Goal: Task Accomplishment & Management: Complete application form

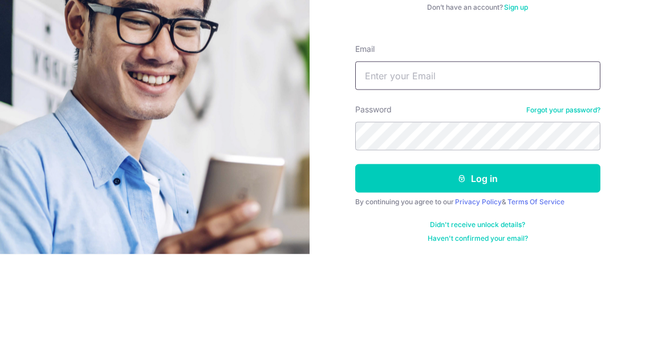
type input "[EMAIL_ADDRESS][DOMAIN_NAME]"
click at [477, 270] on button "Log in" at bounding box center [477, 284] width 245 height 29
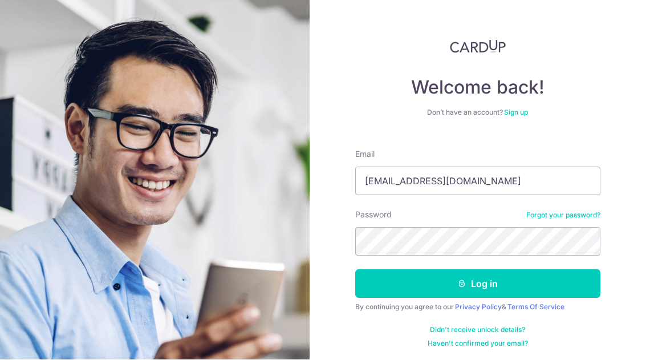
click at [473, 270] on button "Log in" at bounding box center [477, 284] width 245 height 29
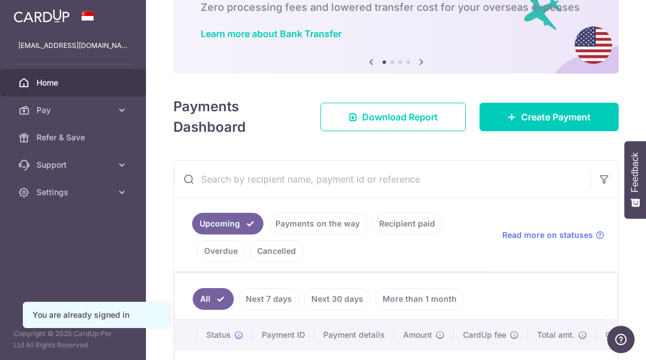
scroll to position [72, 0]
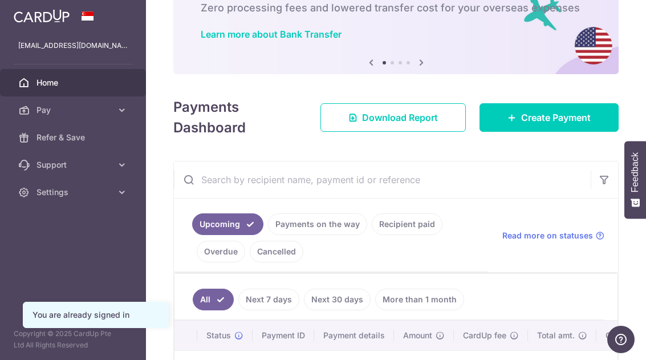
click at [540, 124] on span "Create Payment" at bounding box center [556, 118] width 70 height 14
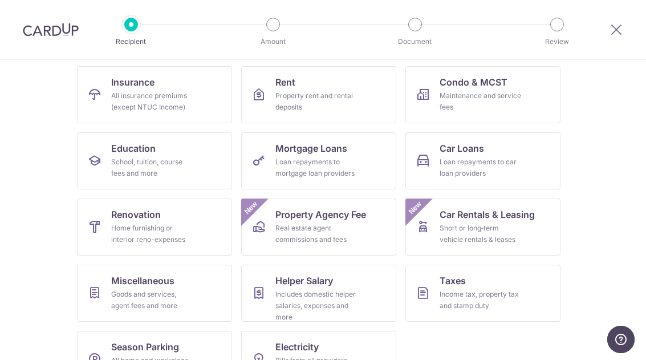
scroll to position [112, 0]
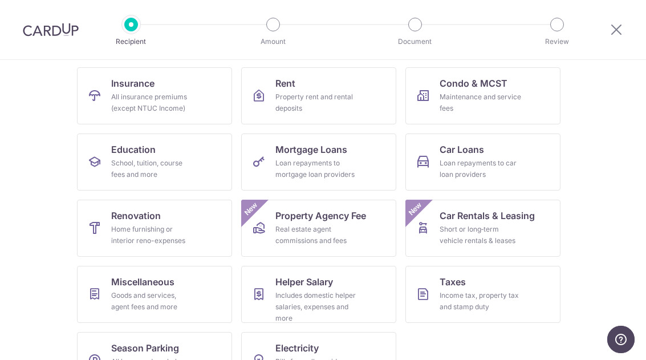
click at [162, 287] on span "Miscellaneous" at bounding box center [142, 282] width 63 height 14
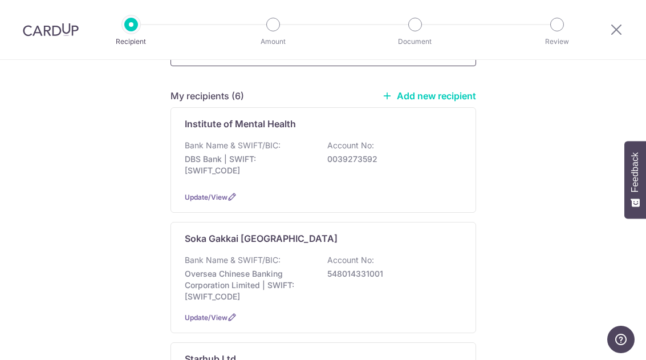
scroll to position [144, 0]
click at [428, 91] on link "Add new recipient" at bounding box center [429, 96] width 94 height 11
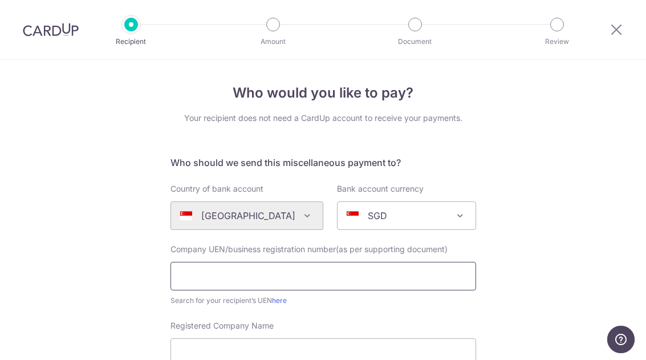
click at [286, 274] on input "text" at bounding box center [323, 276] width 306 height 29
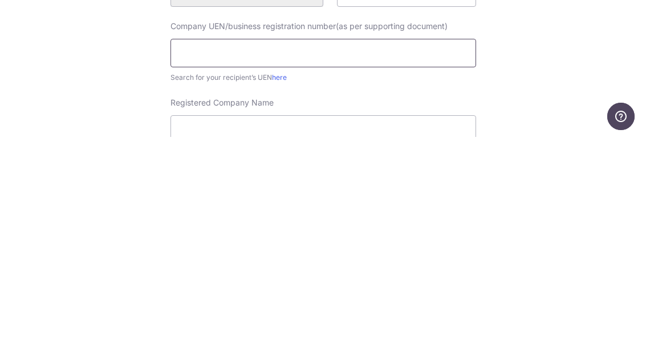
scroll to position [38, 0]
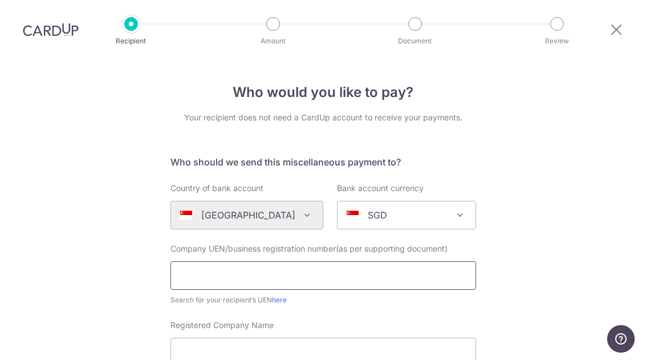
click at [282, 262] on input "text" at bounding box center [323, 276] width 306 height 29
click at [253, 262] on input "S72SS009K" at bounding box center [323, 276] width 306 height 29
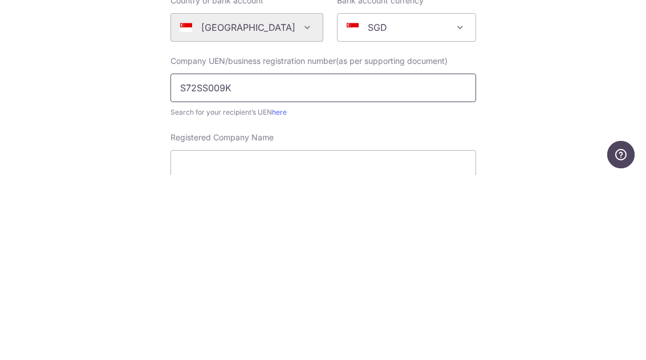
scroll to position [4, 0]
click at [212, 258] on input "S72SS009K" at bounding box center [323, 272] width 306 height 29
type input "S72SS0009K"
click button "Submit Request" at bounding box center [0, 0] width 0 height 0
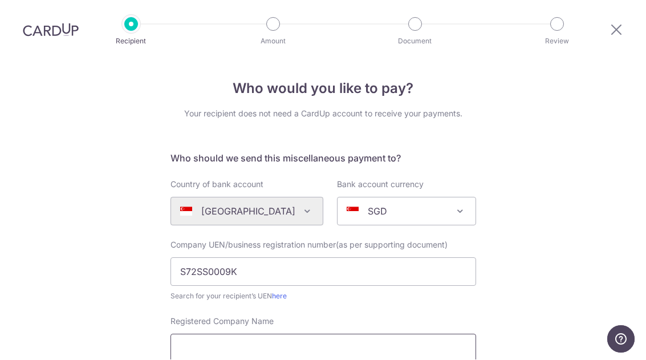
click at [294, 334] on input "Registered Company Name" at bounding box center [323, 348] width 306 height 29
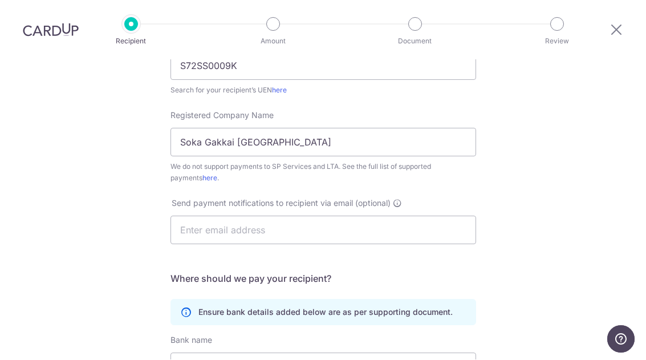
scroll to position [210, 0]
type input "Soka Gakkai [GEOGRAPHIC_DATA]"
click at [312, 216] on input "text" at bounding box center [323, 230] width 306 height 29
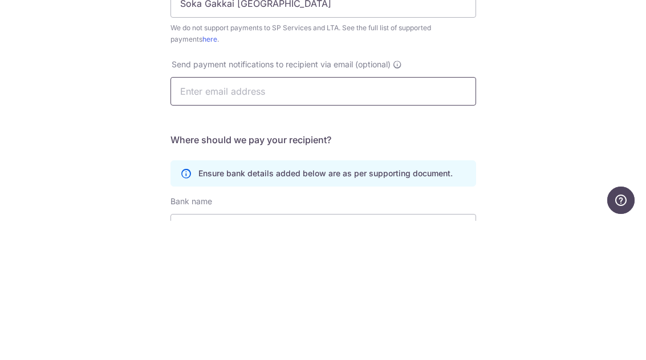
type input "[EMAIL_ADDRESS][DOMAIN_NAME]"
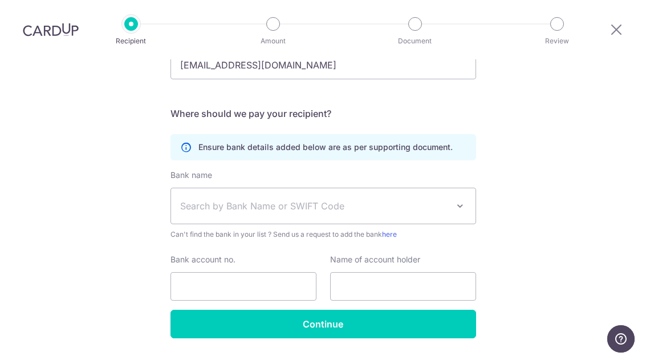
scroll to position [373, 0]
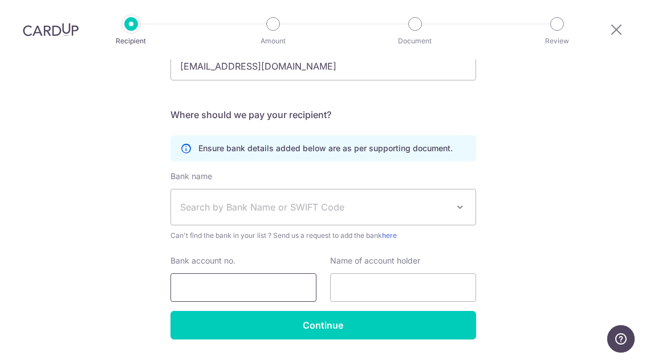
click at [238, 274] on input "Bank account no." at bounding box center [243, 288] width 146 height 29
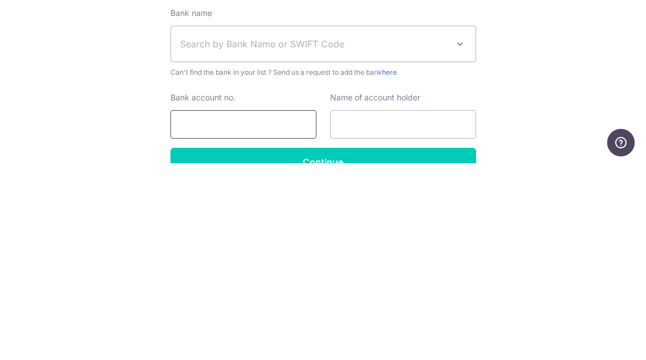
scroll to position [339, 0]
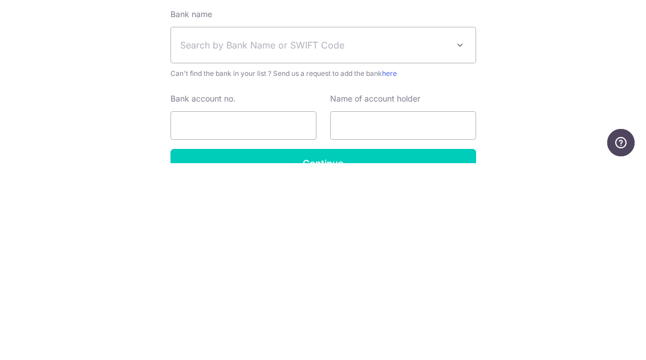
click at [271, 224] on span "Search by Bank Name or SWIFT Code" at bounding box center [323, 241] width 304 height 35
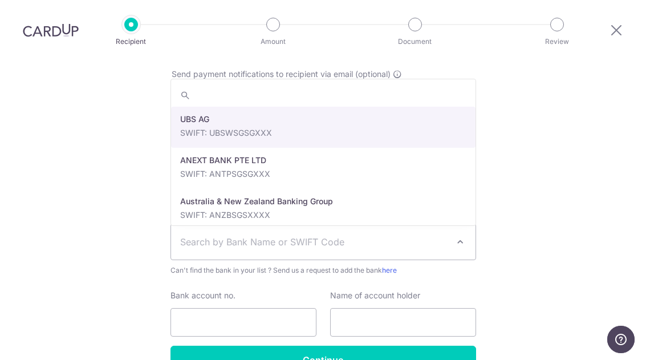
click at [234, 235] on span "Search by Bank Name or SWIFT Code" at bounding box center [314, 242] width 268 height 14
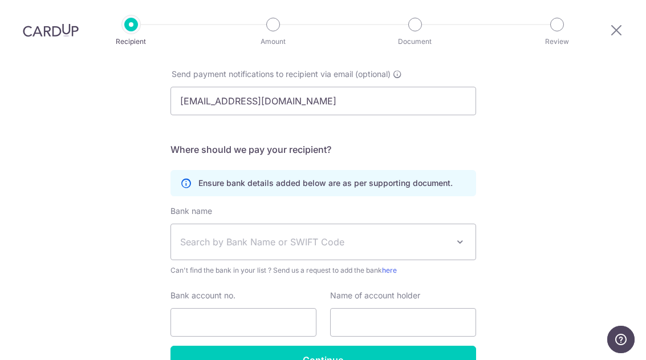
click at [239, 235] on span "Search by Bank Name or SWIFT Code" at bounding box center [314, 242] width 268 height 14
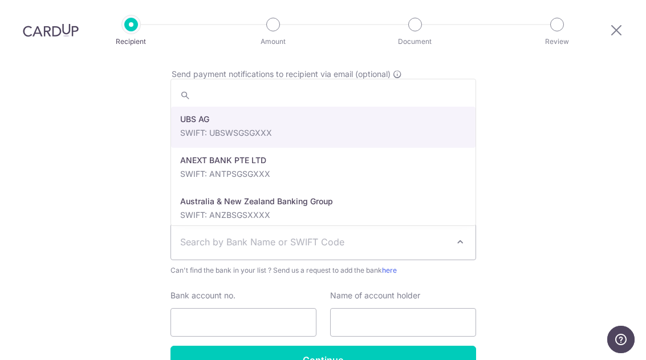
click at [269, 235] on span "Search by Bank Name or SWIFT Code" at bounding box center [314, 242] width 268 height 14
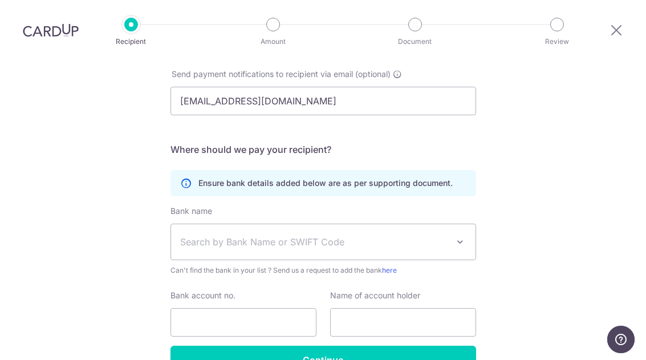
click at [271, 235] on span "Search by Bank Name or SWIFT Code" at bounding box center [314, 242] width 268 height 14
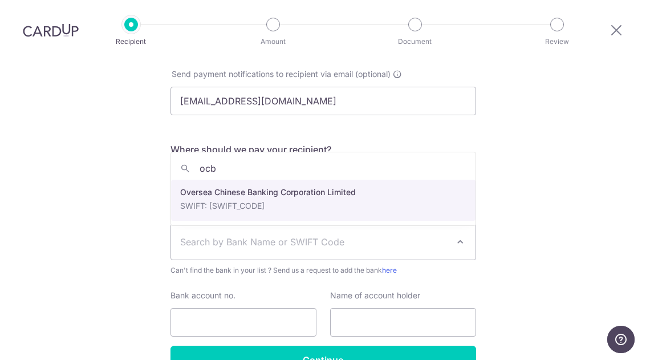
type input "ocbc"
select select "12"
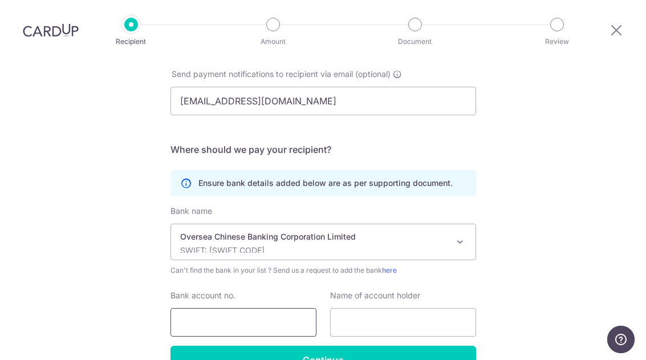
click at [234, 308] on input "Bank account no." at bounding box center [243, 322] width 146 height 29
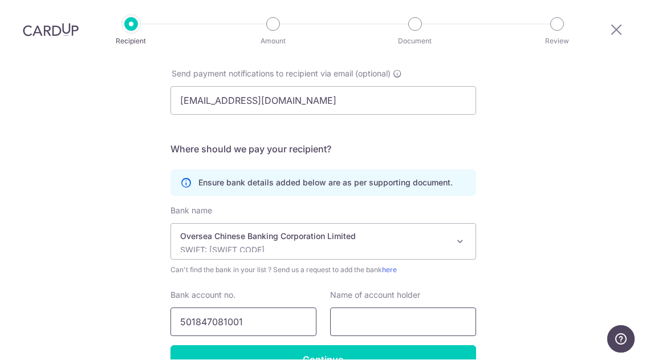
type input "501847081001"
click at [386, 308] on input "text" at bounding box center [403, 322] width 146 height 29
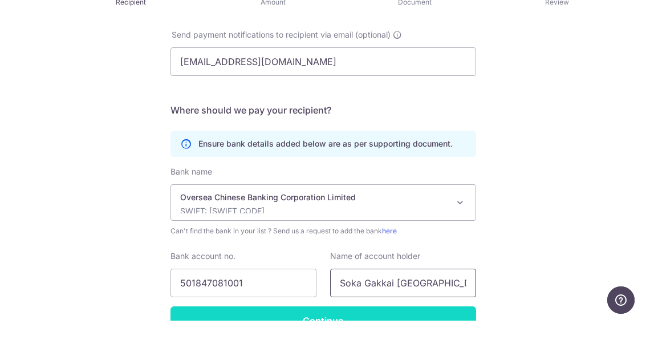
type input "Soka Gakkai Singapore"
click at [319, 345] on input "Continue" at bounding box center [323, 359] width 306 height 29
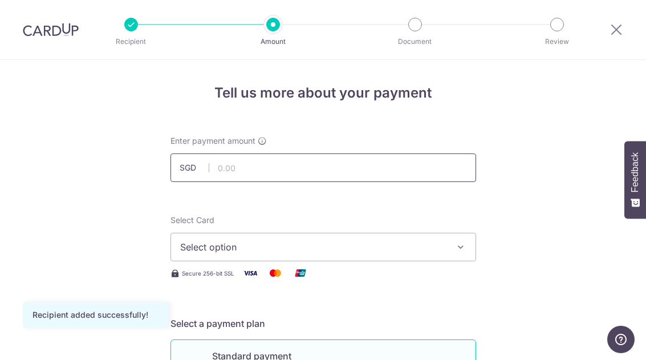
click at [264, 167] on input "text" at bounding box center [323, 167] width 306 height 29
click at [340, 246] on span "Select option" at bounding box center [313, 247] width 266 height 14
type input "3,600.00"
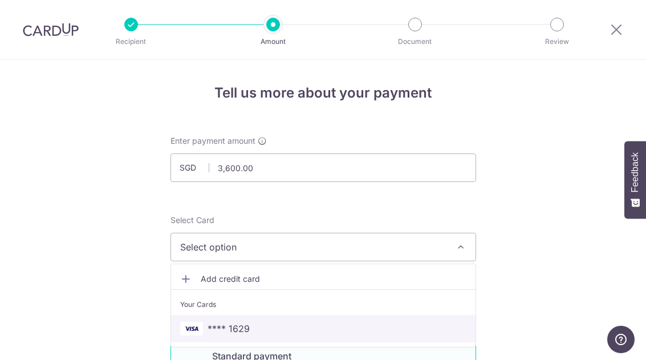
click at [235, 326] on link "**** 1629" at bounding box center [323, 328] width 304 height 27
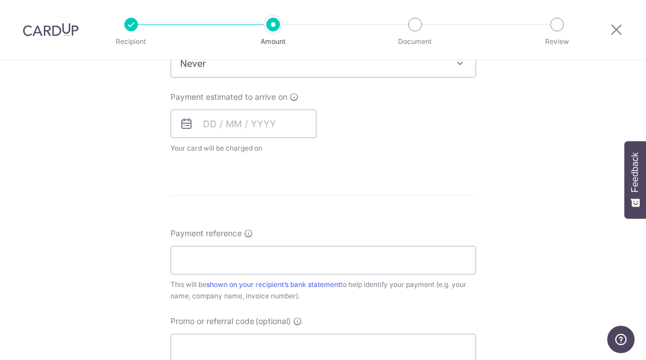
scroll to position [493, 0]
click at [211, 130] on input "text" at bounding box center [243, 124] width 146 height 29
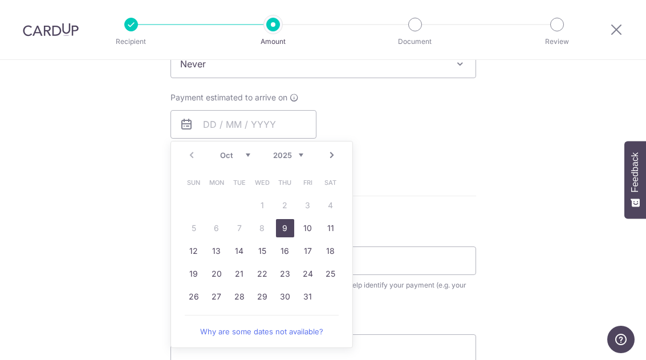
click at [280, 229] on link "9" at bounding box center [285, 228] width 18 height 18
type input "[DATE]"
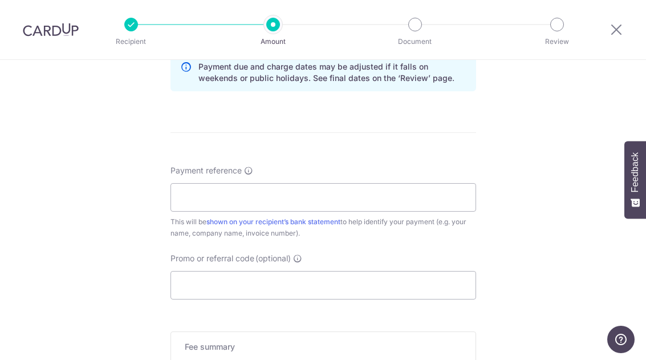
scroll to position [610, 0]
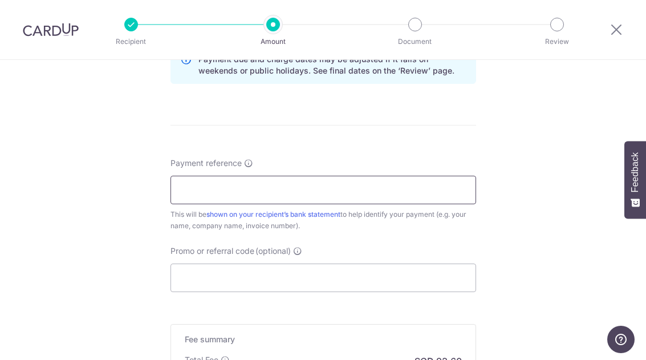
click at [250, 194] on input "Payment reference" at bounding box center [323, 190] width 306 height 29
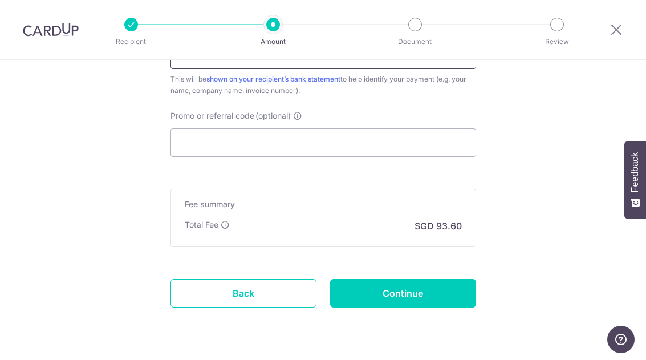
scroll to position [745, 0]
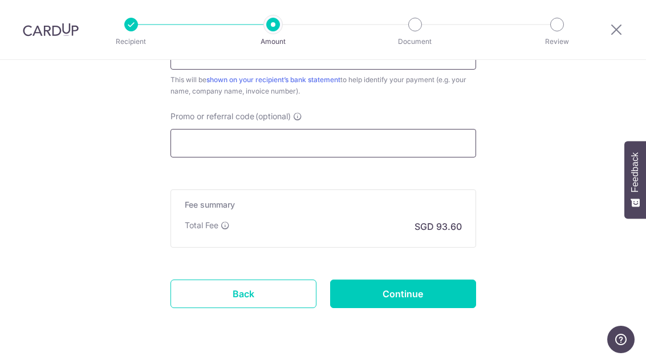
type input "[PERSON_NAME] [PERSON_NAME]"
click at [279, 148] on input "Promo or referral code (optional)" at bounding box center [323, 143] width 306 height 29
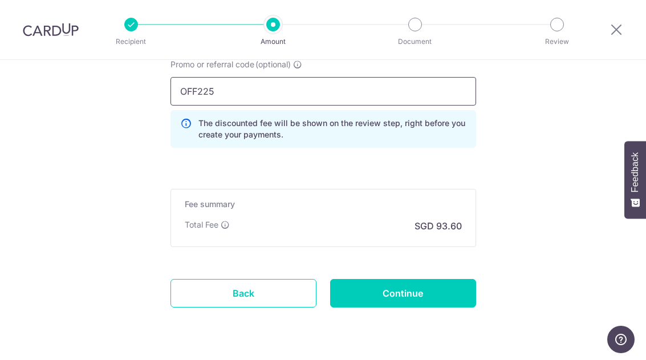
scroll to position [796, 0]
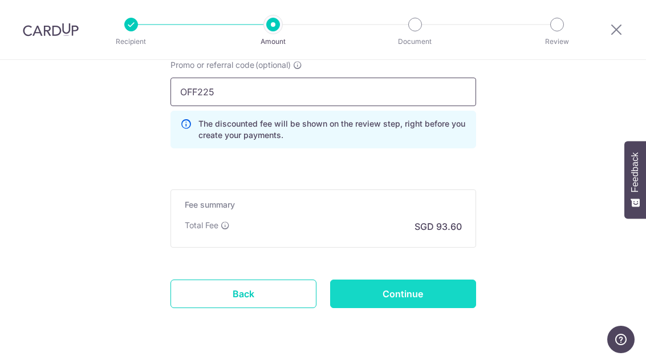
type input "OFF225"
click at [397, 290] on input "Continue" at bounding box center [403, 293] width 146 height 29
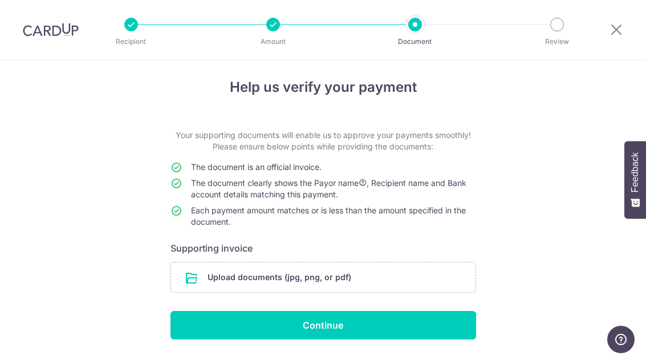
scroll to position [5, 0]
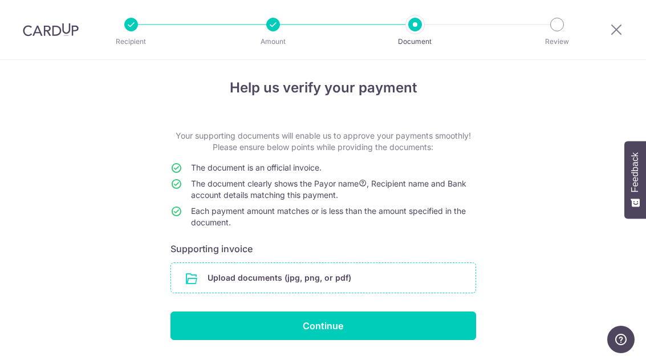
click at [290, 279] on input "file" at bounding box center [323, 278] width 304 height 30
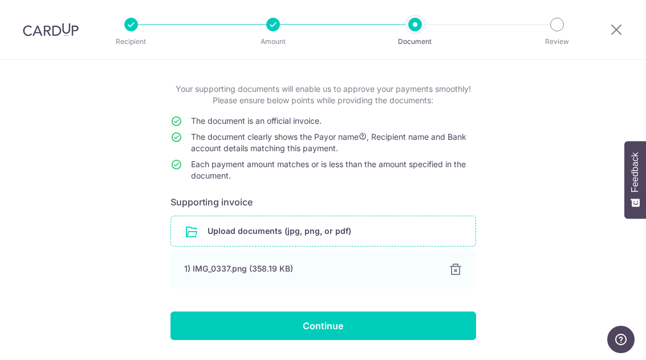
scroll to position [52, 0]
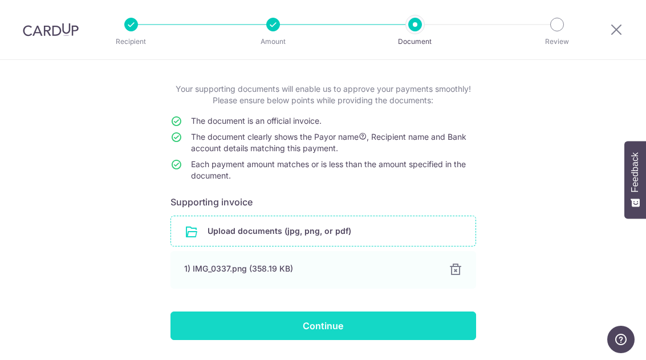
click at [315, 324] on input "Continue" at bounding box center [323, 325] width 306 height 29
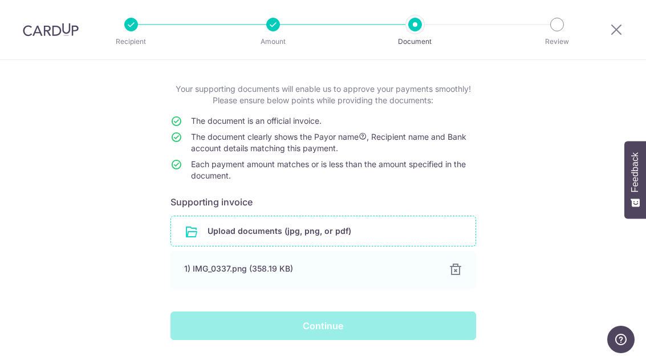
click at [319, 326] on div "Continue" at bounding box center [323, 325] width 319 height 29
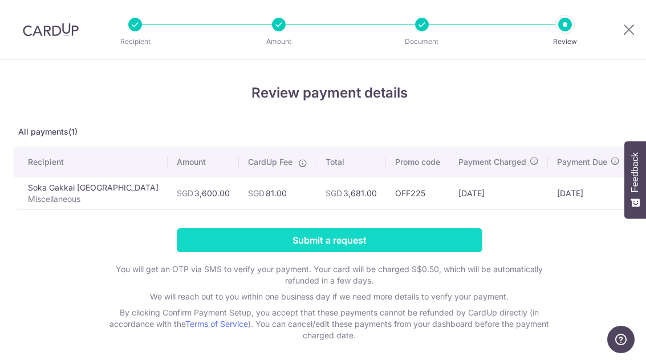
click at [366, 241] on input "Submit a request" at bounding box center [330, 240] width 306 height 24
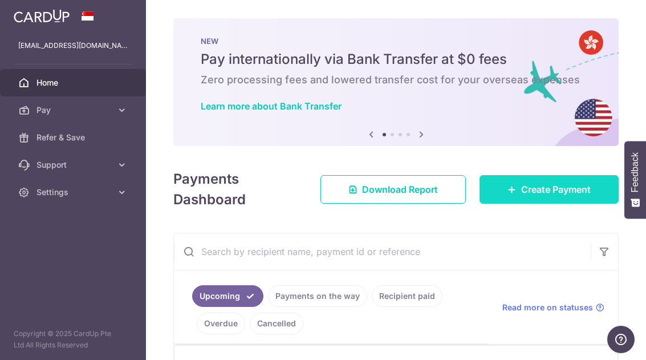
click at [530, 196] on span "Create Payment" at bounding box center [556, 189] width 70 height 14
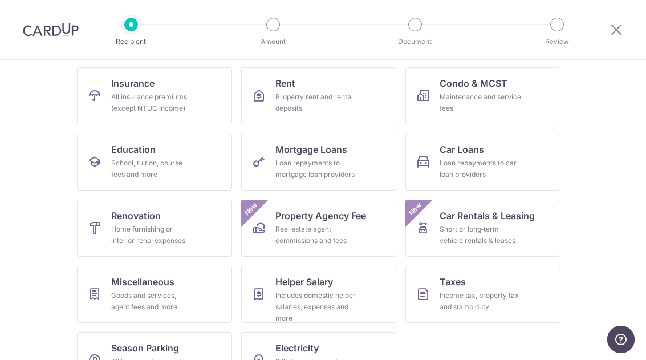
scroll to position [112, 0]
click at [170, 290] on div "Goods and services, agent fees and more" at bounding box center [152, 301] width 82 height 23
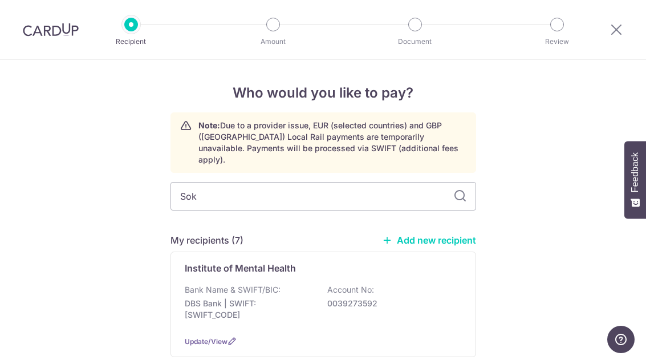
type input "Soka"
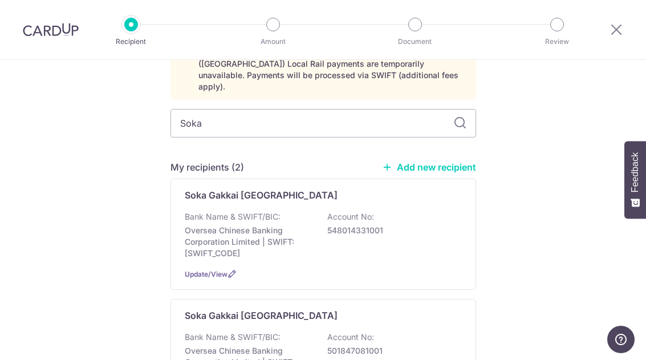
scroll to position [71, 0]
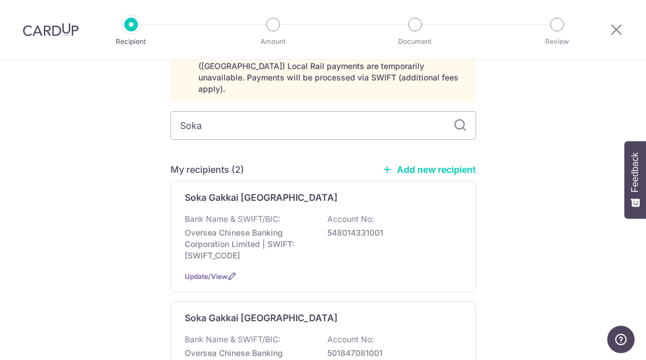
type input "Soka"
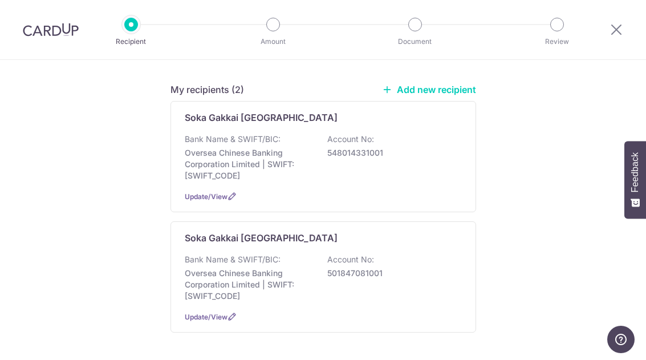
scroll to position [150, 0]
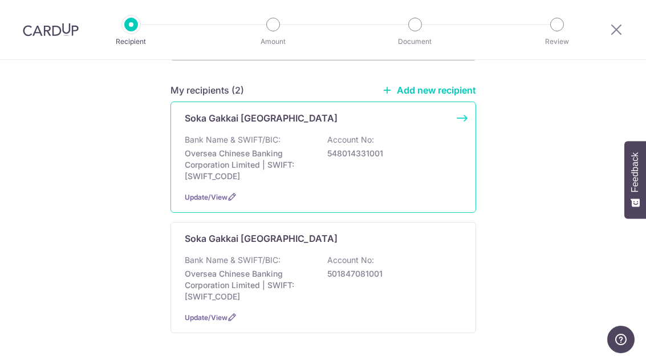
click at [222, 176] on div "Soka Gakkai Singapore Bank Name & SWIFT/BIC: Oversea Chinese Banking Corporatio…" at bounding box center [323, 156] width 306 height 111
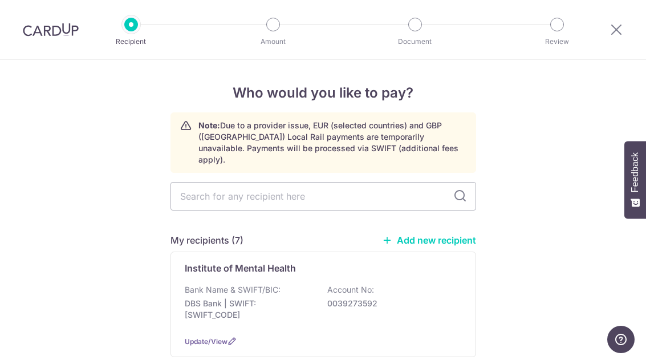
click at [421, 234] on link "Add new recipient" at bounding box center [429, 239] width 94 height 11
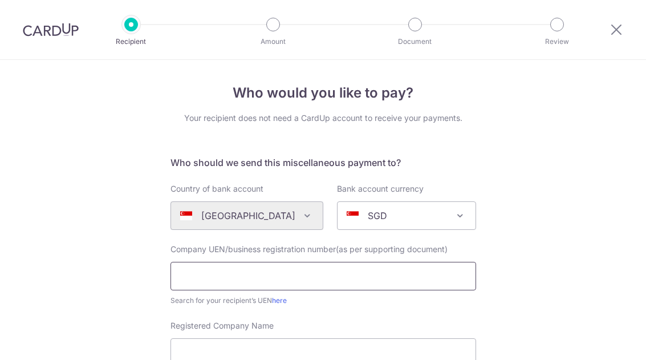
click at [286, 274] on input "text" at bounding box center [323, 276] width 306 height 29
type input "S"
click at [245, 277] on input "text" at bounding box center [323, 276] width 306 height 29
paste input "S72SS0009K D03"
click at [236, 274] on input "S72SS0009K D03" at bounding box center [323, 276] width 306 height 29
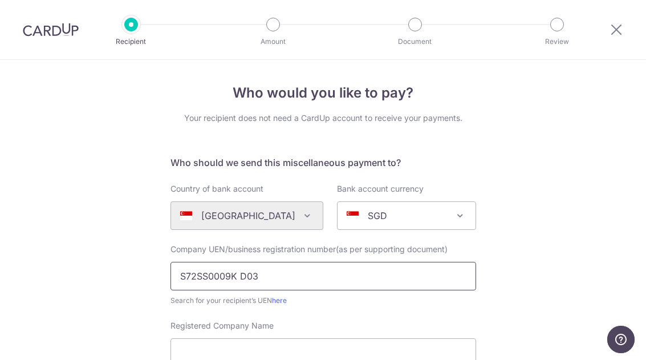
click at [284, 279] on input "S72SS0009K D03" at bounding box center [323, 276] width 306 height 29
click at [365, 278] on input "S72SS0009KD03" at bounding box center [323, 276] width 306 height 29
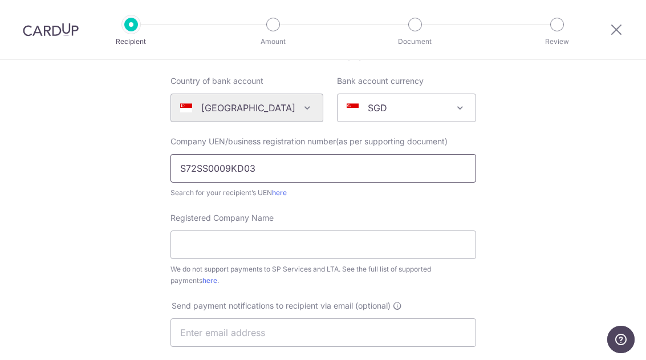
scroll to position [128, 0]
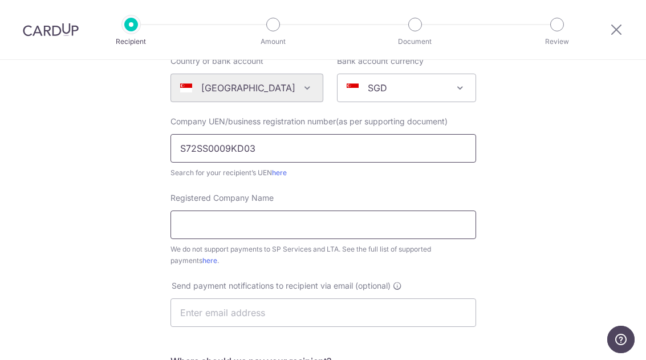
type input "S72SS0009KD03"
click at [294, 229] on input "Registered Company Name" at bounding box center [323, 224] width 306 height 29
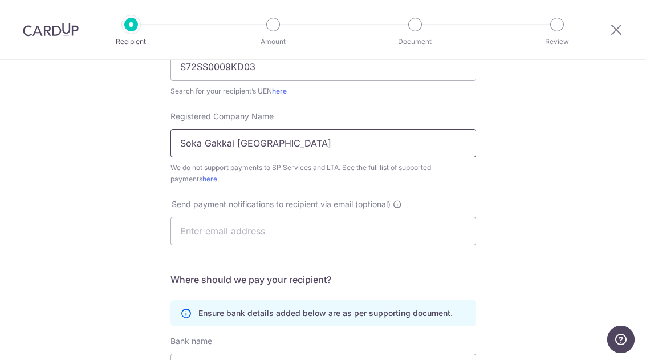
scroll to position [226, 0]
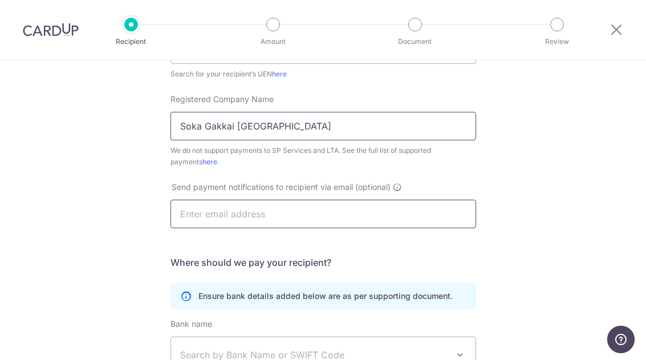
type input "Soka Gakkai [GEOGRAPHIC_DATA]"
click at [373, 222] on input "text" at bounding box center [323, 214] width 306 height 29
type input "[EMAIL_ADDRESS][DOMAIN_NAME]"
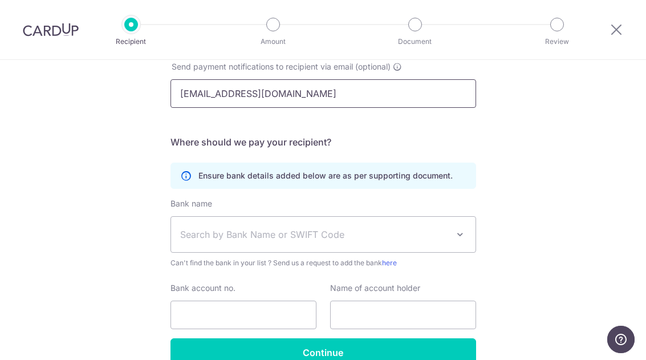
scroll to position [357, 0]
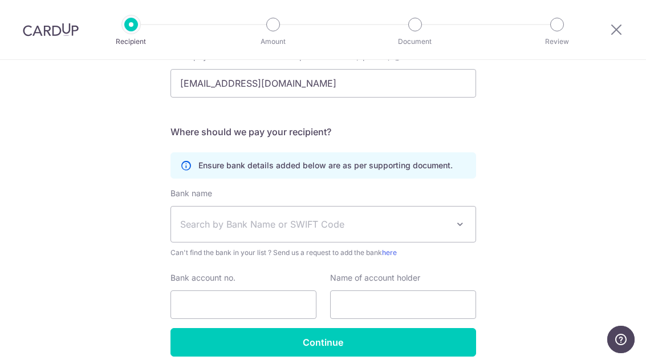
click at [325, 229] on span "Search by Bank Name or SWIFT Code" at bounding box center [314, 224] width 268 height 14
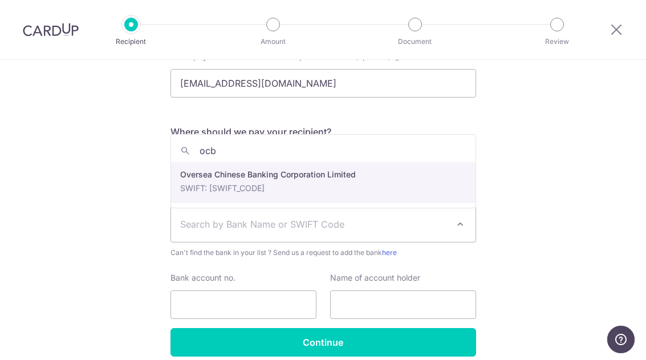
type input "ocbc"
select select "12"
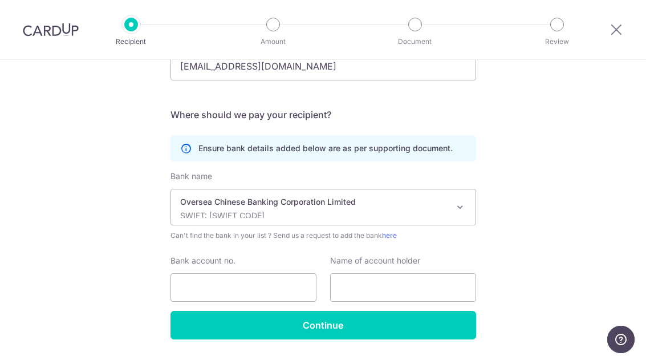
scroll to position [373, 0]
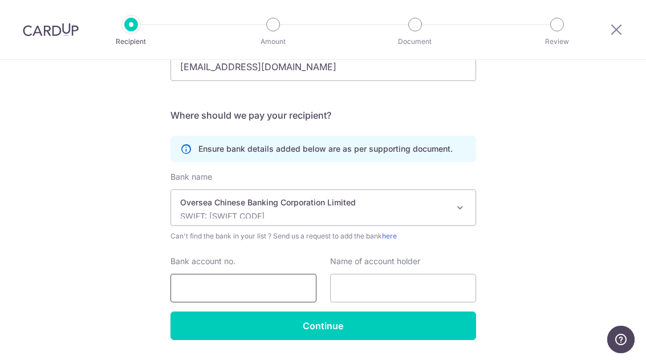
click at [248, 286] on input "Bank account no." at bounding box center [243, 288] width 146 height 29
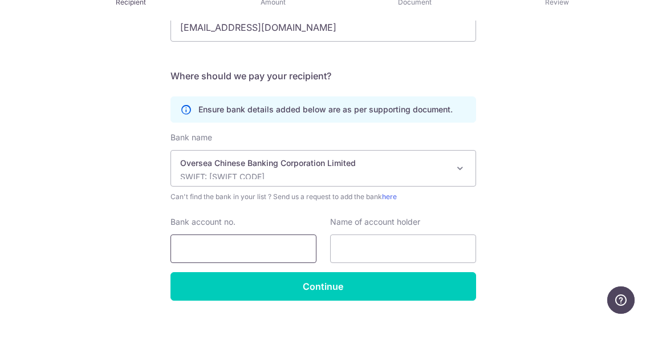
click at [224, 274] on input "Bank account no." at bounding box center [243, 288] width 146 height 29
paste input "[PHONE_NUMBER]"
click at [265, 274] on input "0120046855" at bounding box center [243, 288] width 146 height 29
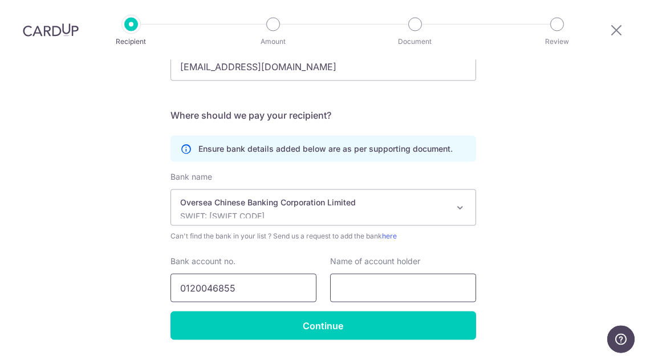
type input "0120046855"
click at [400, 274] on input "text" at bounding box center [403, 288] width 146 height 29
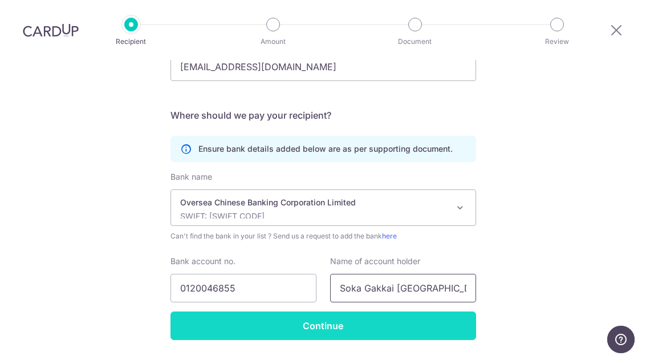
type input "Soka Gakkai [GEOGRAPHIC_DATA]"
click at [324, 311] on input "Continue" at bounding box center [323, 325] width 306 height 29
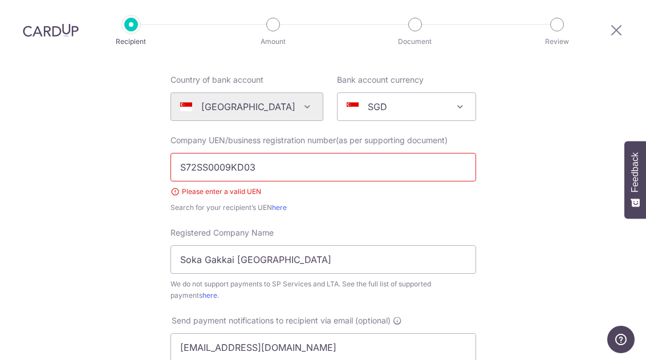
scroll to position [109, 0]
click at [310, 152] on input "S72SS0009KD03" at bounding box center [323, 166] width 306 height 29
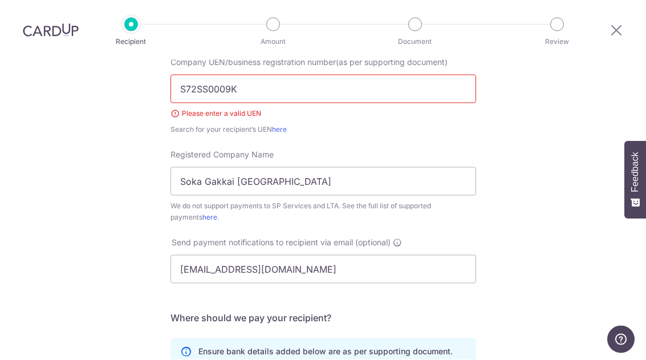
scroll to position [188, 0]
click at [174, 74] on input "S72SS0009K" at bounding box center [323, 88] width 306 height 29
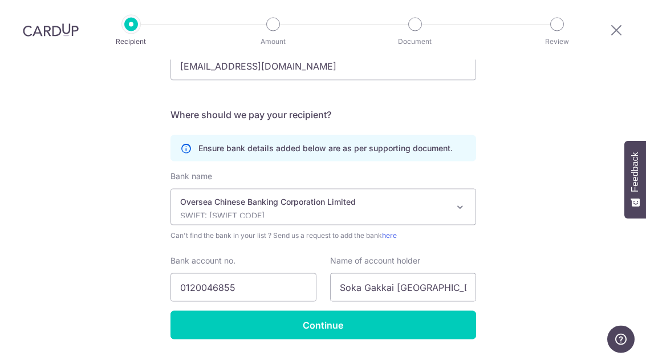
scroll to position [389, 0]
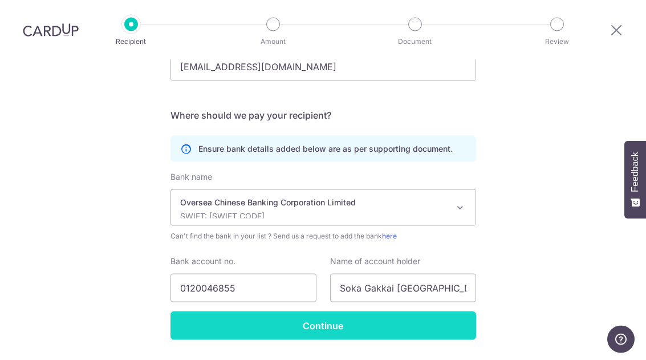
type input "S72SS0009K"
click at [316, 311] on input "Continue" at bounding box center [323, 325] width 306 height 29
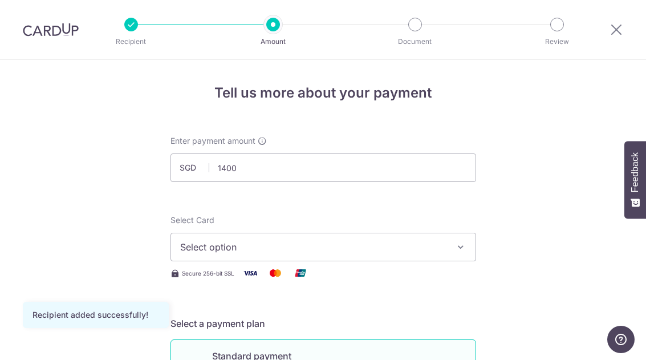
click at [277, 246] on span "Select option" at bounding box center [313, 247] width 266 height 14
type input "1,400.00"
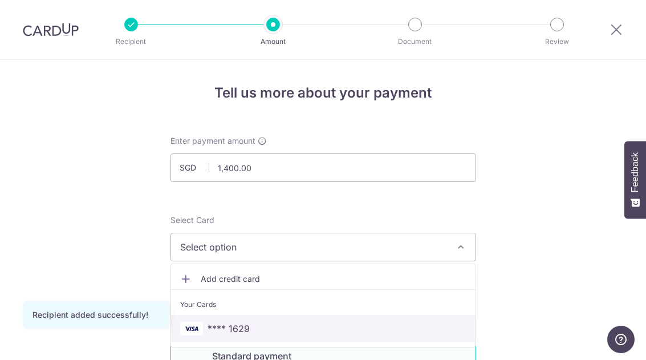
click at [239, 321] on link "**** 1629" at bounding box center [323, 328] width 304 height 27
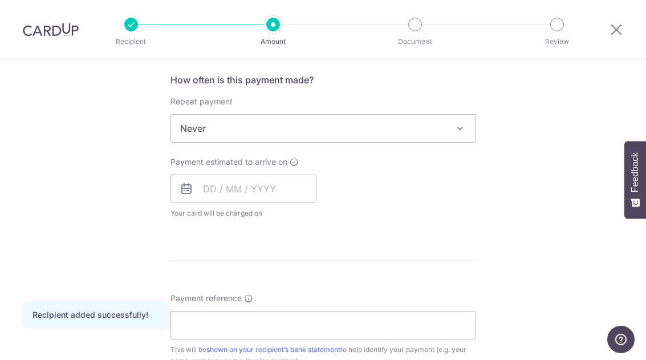
scroll to position [454, 0]
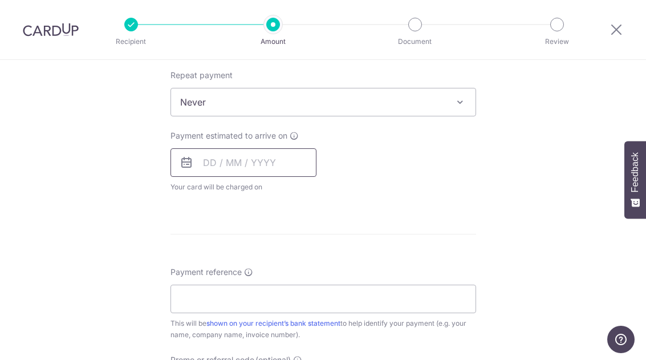
click at [217, 165] on input "text" at bounding box center [243, 162] width 146 height 29
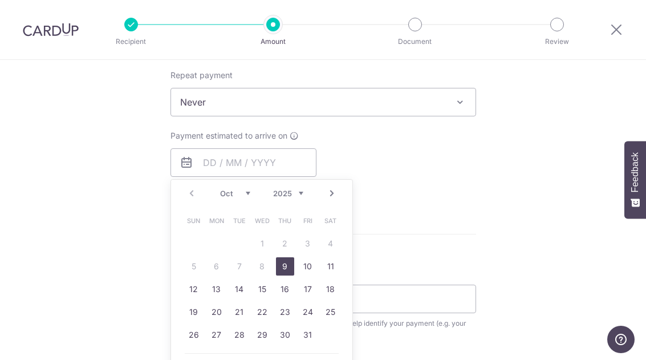
click at [281, 266] on link "9" at bounding box center [285, 266] width 18 height 18
type input "[DATE]"
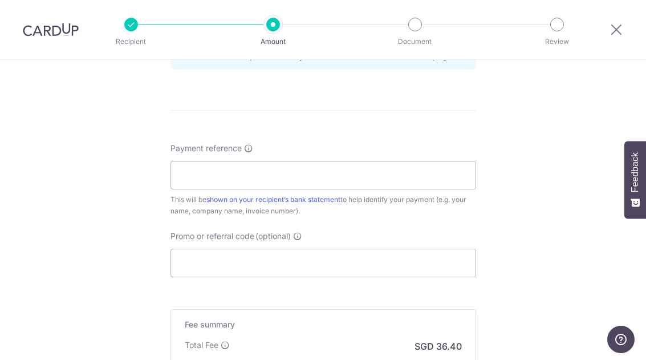
scroll to position [638, 0]
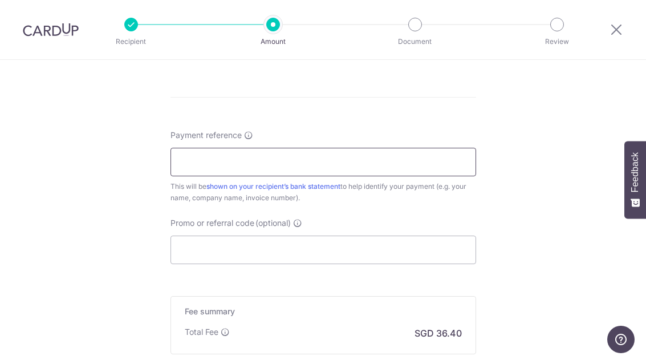
click at [348, 175] on input "Payment reference" at bounding box center [323, 162] width 306 height 29
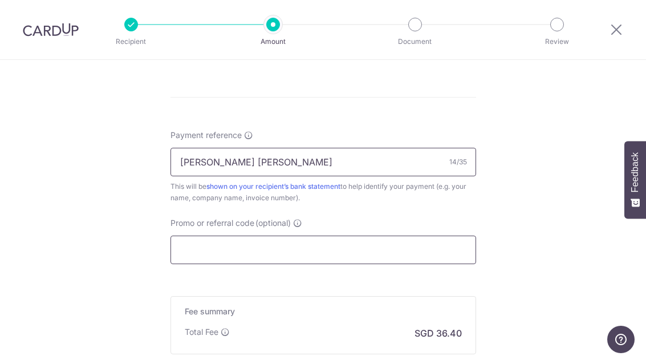
type input "[PERSON_NAME] [PERSON_NAME]"
click at [272, 251] on input "Promo or referral code (optional)" at bounding box center [323, 249] width 306 height 29
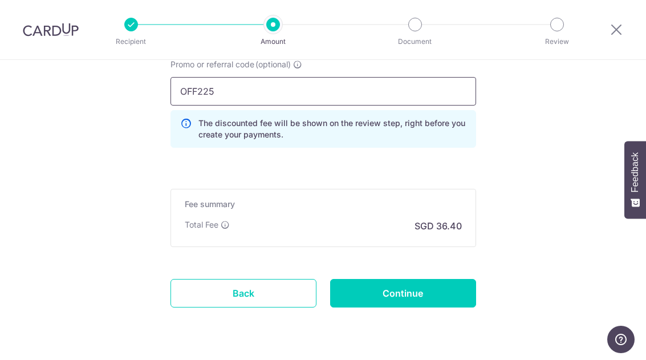
scroll to position [796, 0]
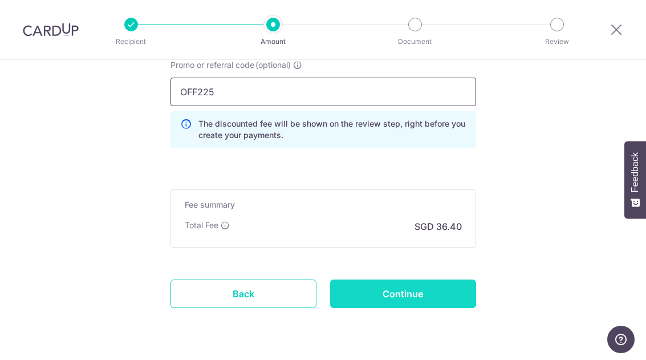
type input "OFF225"
click at [381, 292] on input "Continue" at bounding box center [403, 293] width 146 height 29
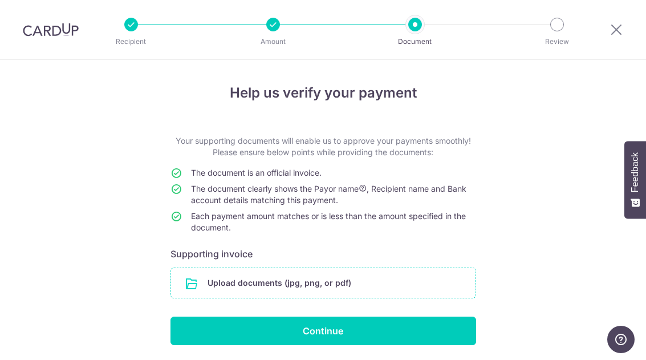
click at [279, 285] on input "file" at bounding box center [323, 283] width 304 height 30
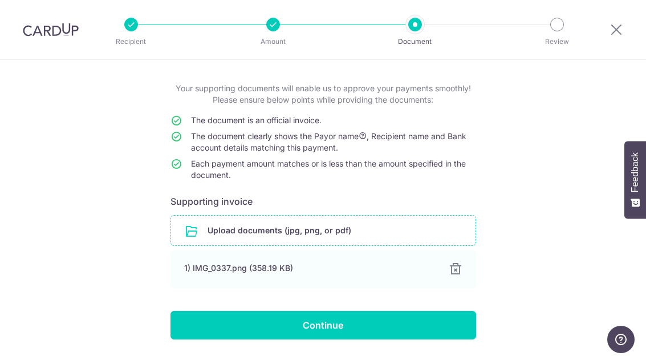
scroll to position [52, 0]
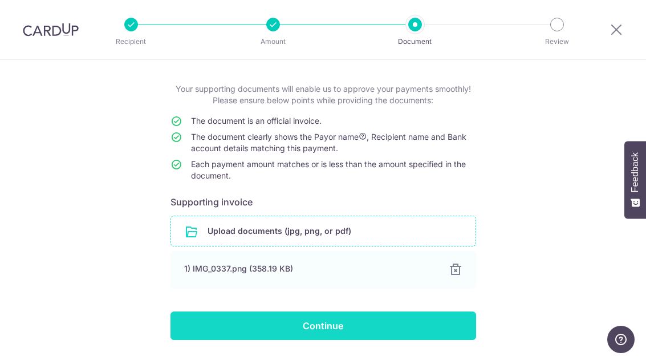
click at [328, 323] on input "Continue" at bounding box center [323, 325] width 306 height 29
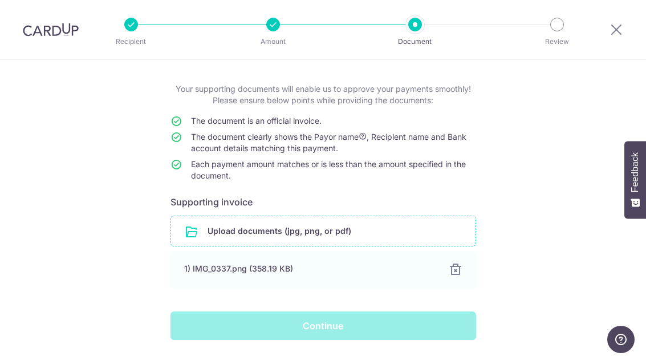
click at [320, 324] on div "Continue" at bounding box center [323, 325] width 319 height 29
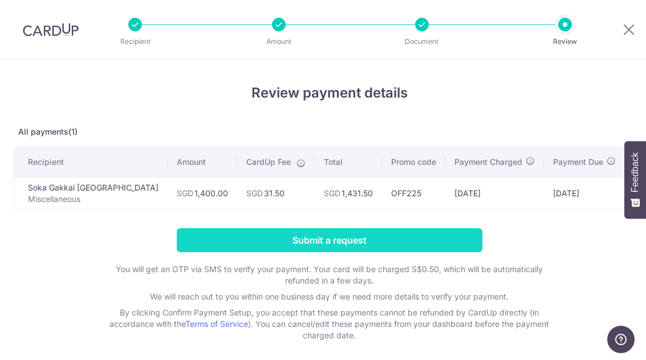
click at [425, 238] on input "Submit a request" at bounding box center [330, 240] width 306 height 24
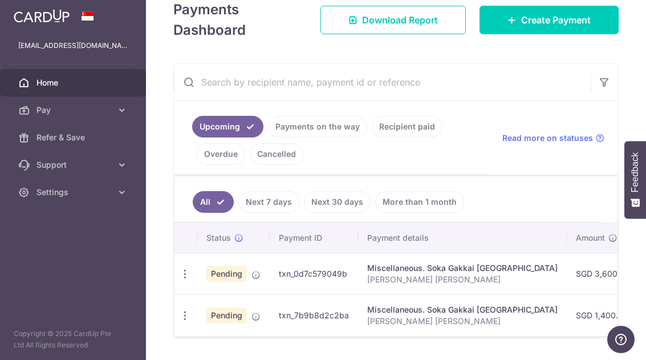
scroll to position [169, 0]
